Goal: Find specific page/section: Find specific page/section

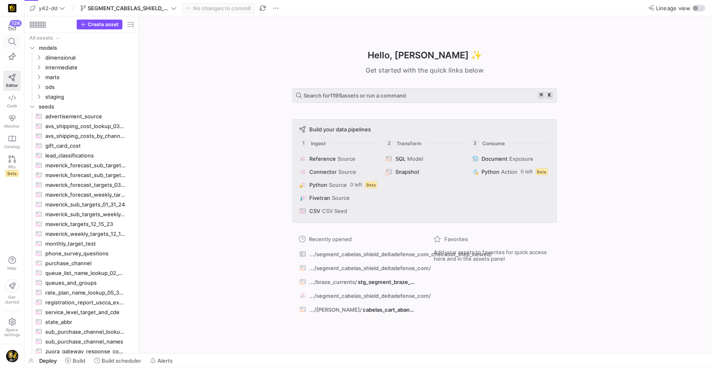
click at [14, 41] on icon at bounding box center [12, 41] width 7 height 7
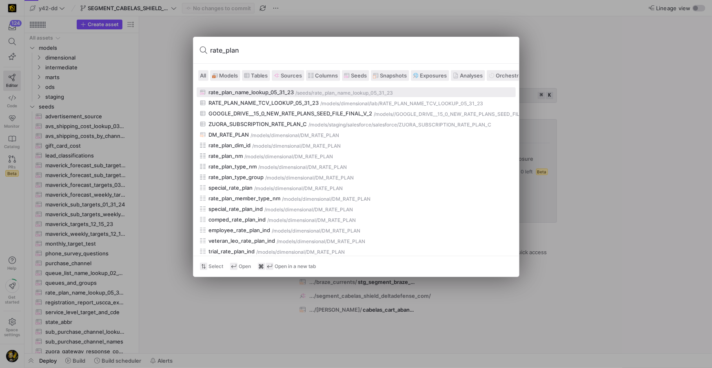
type input "rate_plan"
click at [233, 95] on div "rate_plan_name_lookup_05_31_23" at bounding box center [251, 92] width 85 height 7
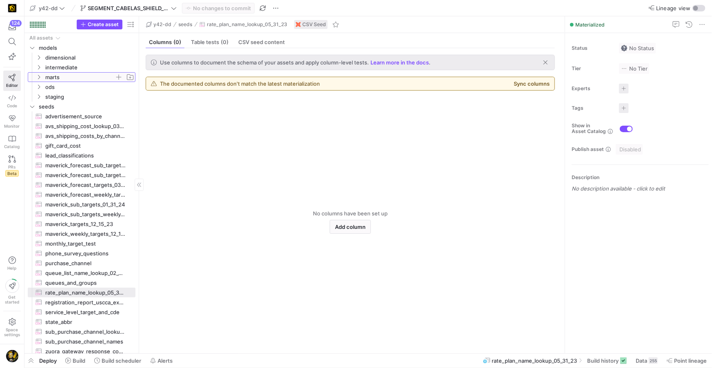
click at [37, 78] on icon "Press SPACE to select this row." at bounding box center [39, 77] width 6 height 5
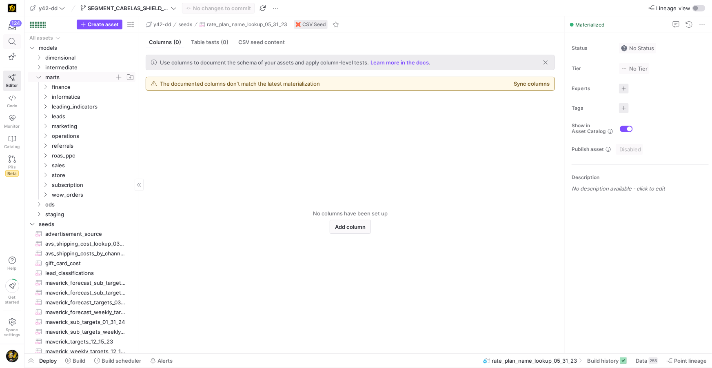
click at [13, 44] on icon at bounding box center [12, 41] width 7 height 7
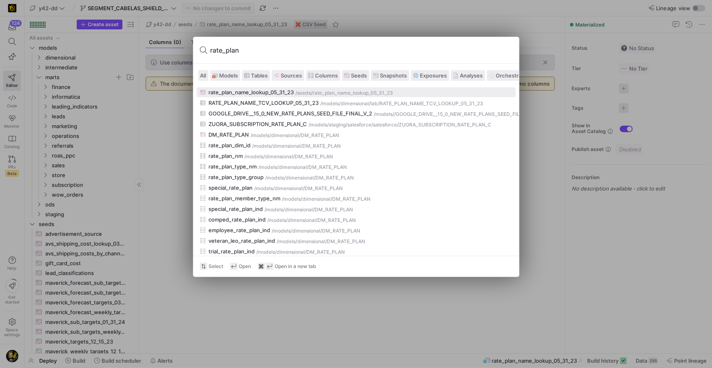
type input "rate_plan"
click at [197, 314] on div at bounding box center [356, 184] width 712 height 368
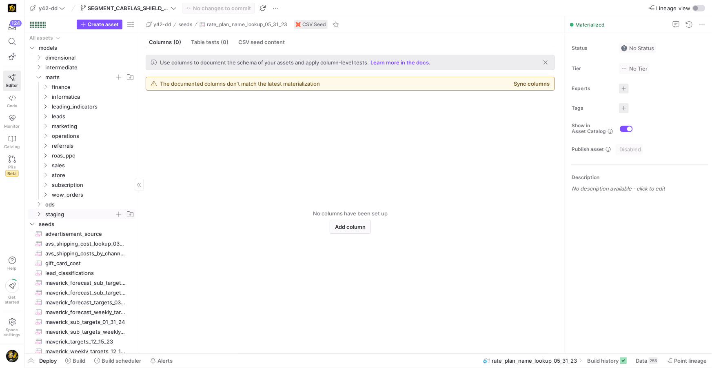
click at [41, 215] on icon "Press SPACE to select this row." at bounding box center [39, 214] width 6 height 5
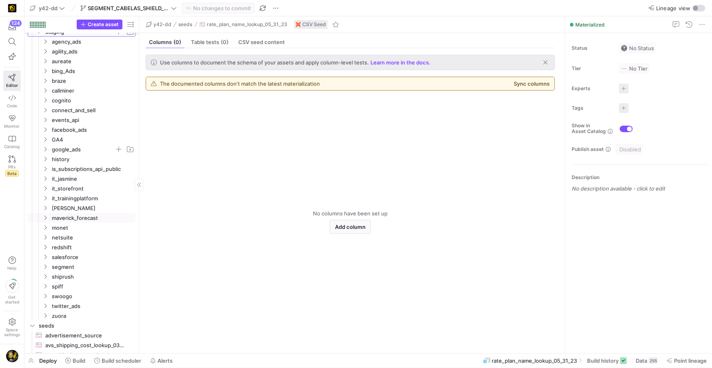
scroll to position [193, 0]
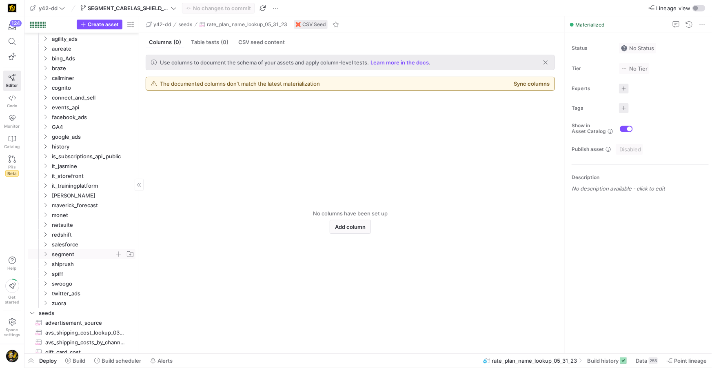
click at [45, 255] on icon "Press SPACE to select this row." at bounding box center [45, 254] width 6 height 5
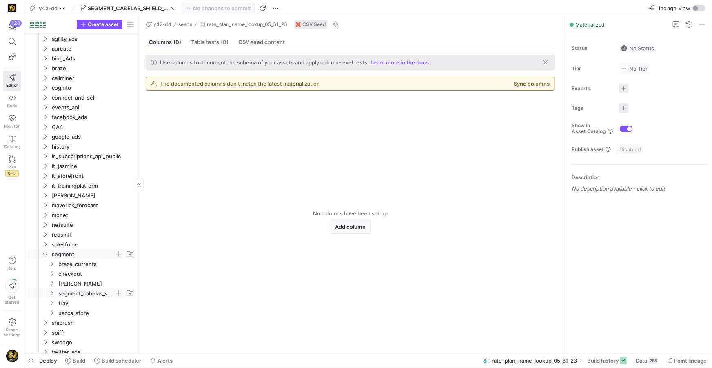
click at [53, 293] on icon "Press SPACE to select this row." at bounding box center [52, 293] width 6 height 5
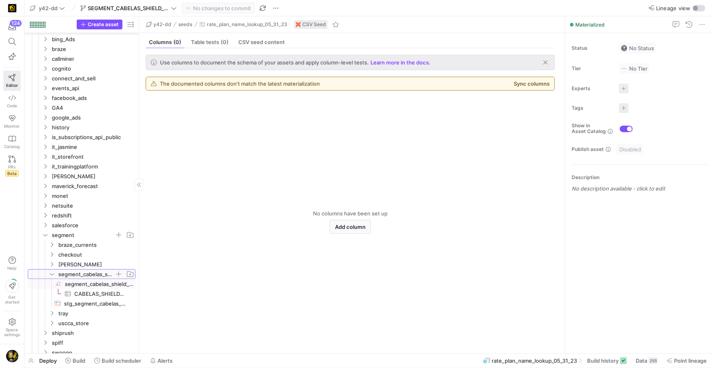
scroll to position [220, 0]
